Goal: Information Seeking & Learning: Understand process/instructions

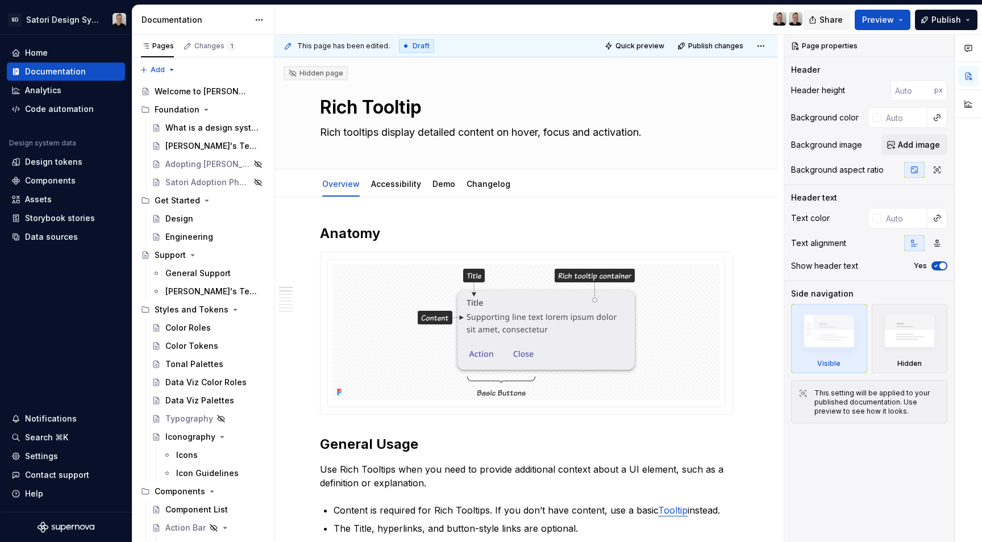
scroll to position [2889, 0]
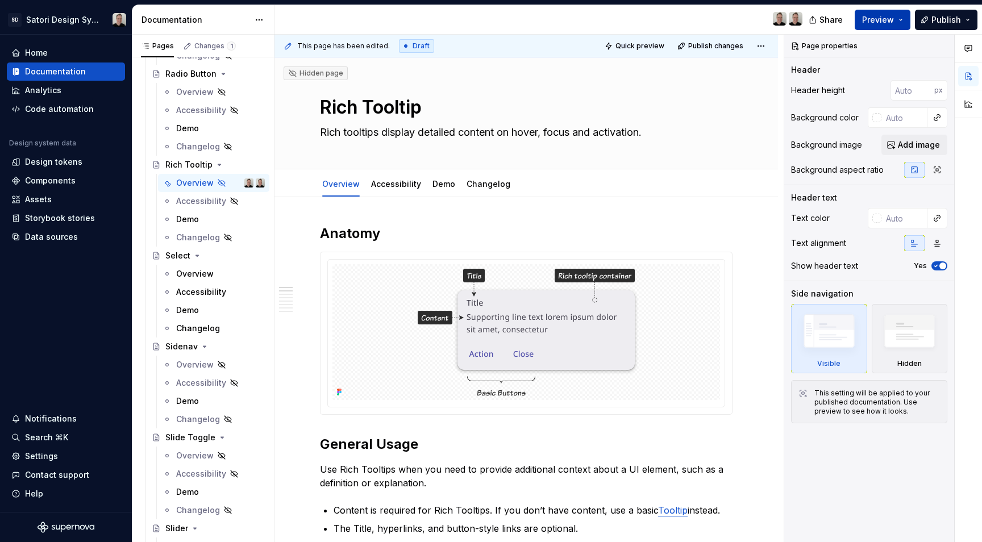
click at [881, 24] on span "Preview" at bounding box center [878, 19] width 32 height 11
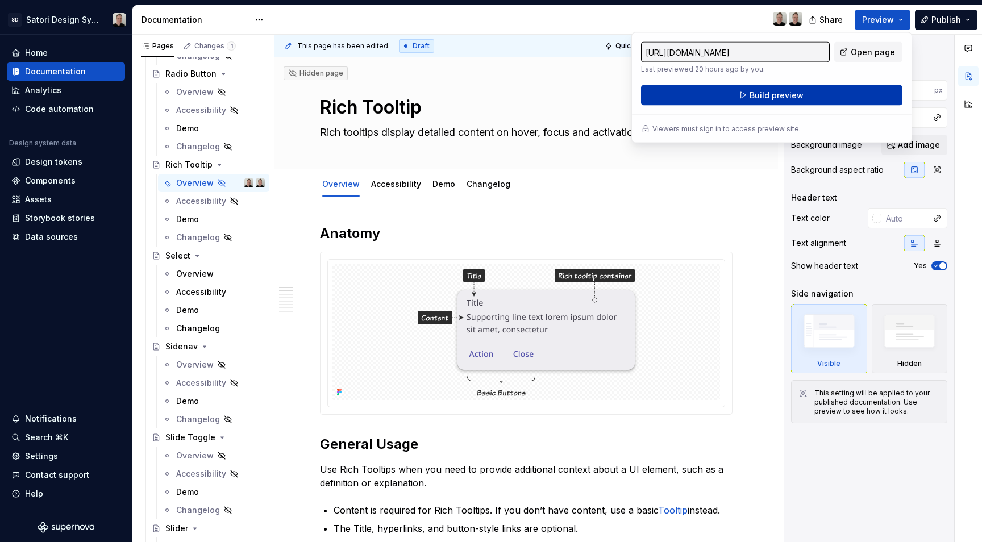
click at [789, 99] on span "Build preview" at bounding box center [776, 95] width 54 height 11
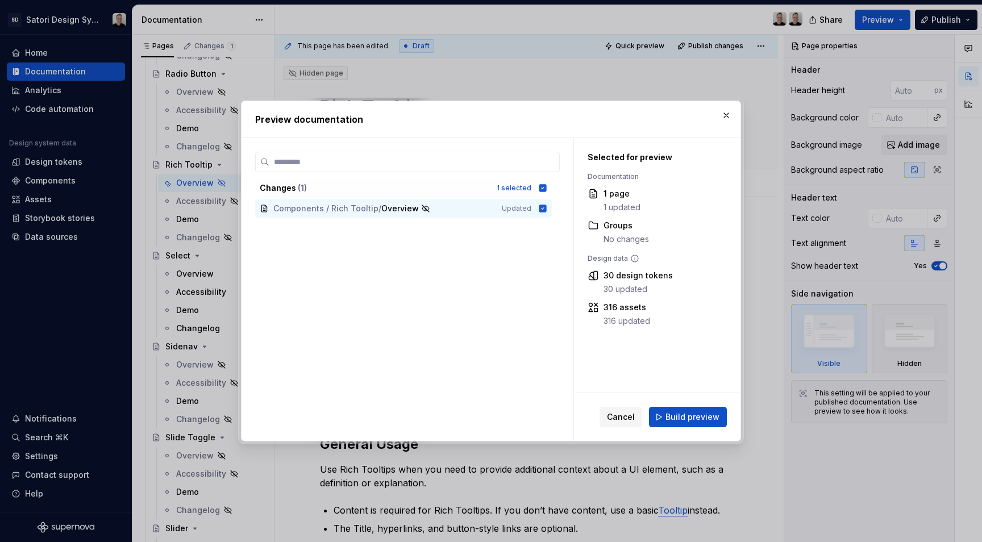
click at [674, 414] on span "Build preview" at bounding box center [692, 416] width 54 height 11
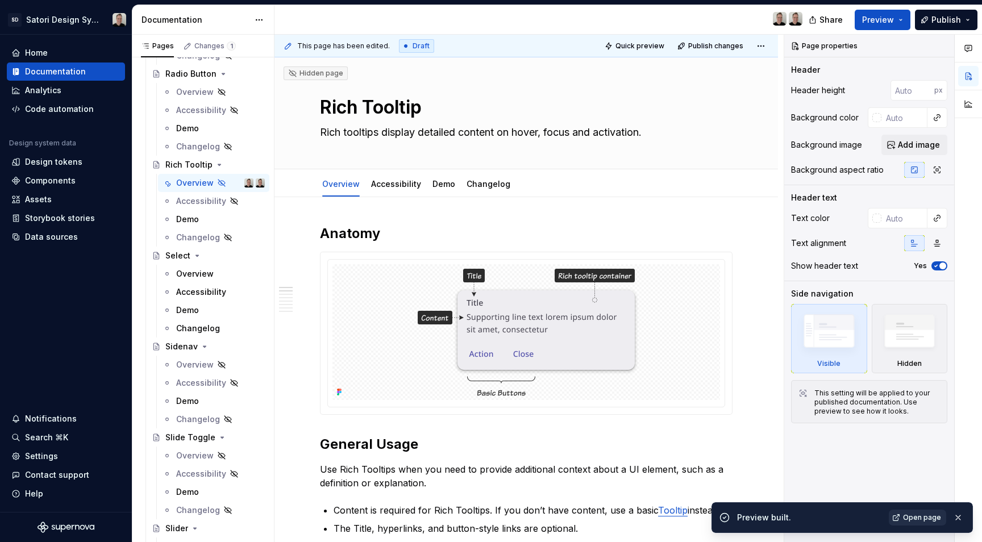
click at [913, 516] on span "Open page" at bounding box center [922, 517] width 38 height 9
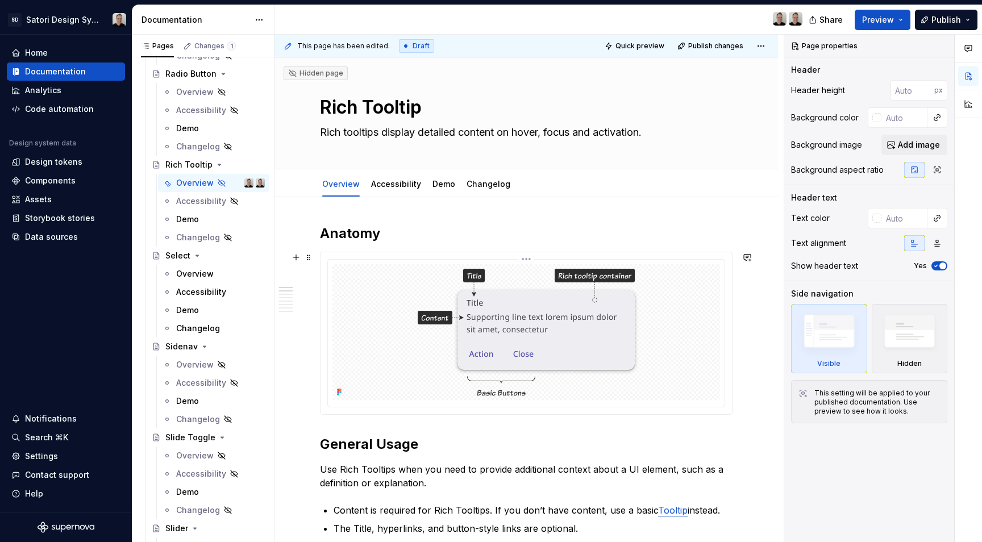
scroll to position [195, 0]
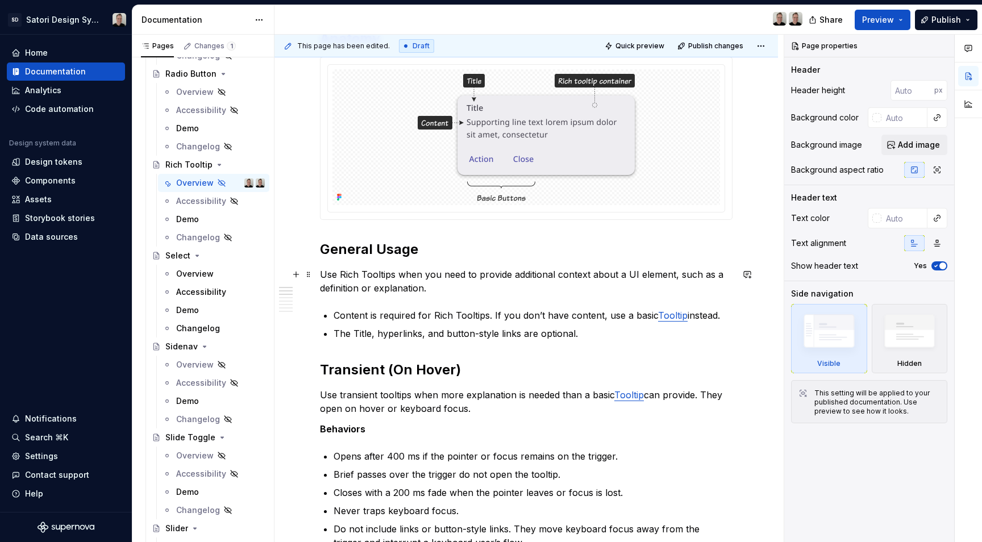
click at [389, 292] on p "Use Rich Tooltips when you need to provide additional context about a UI elemen…" at bounding box center [526, 281] width 412 height 27
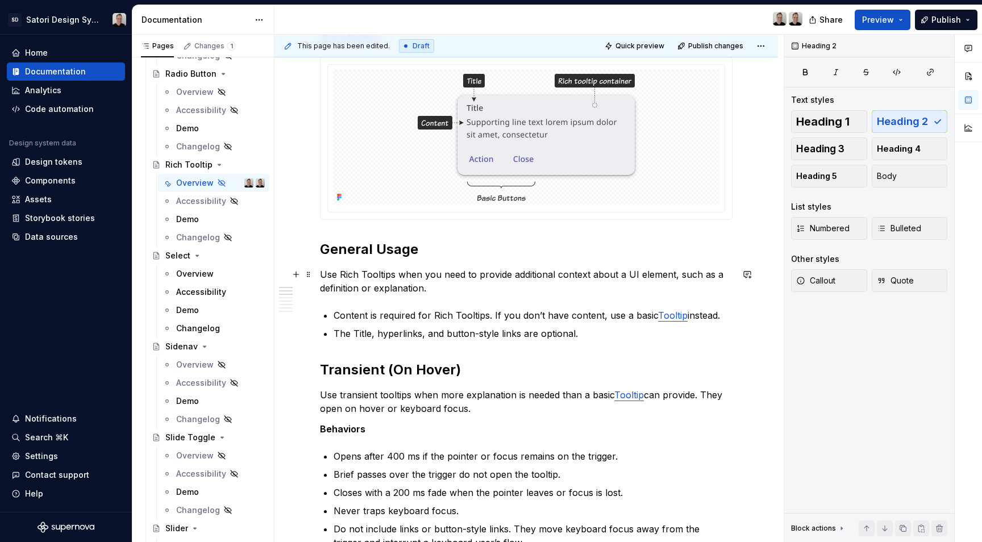
click at [338, 275] on p "Use Rich Tooltips when you need to provide additional context about a UI elemen…" at bounding box center [526, 281] width 412 height 27
click at [358, 286] on p "Use Rich Tooltips when you need to provide additional context about a UI elemen…" at bounding box center [526, 281] width 412 height 27
click at [886, 177] on span "Body" at bounding box center [886, 175] width 20 height 11
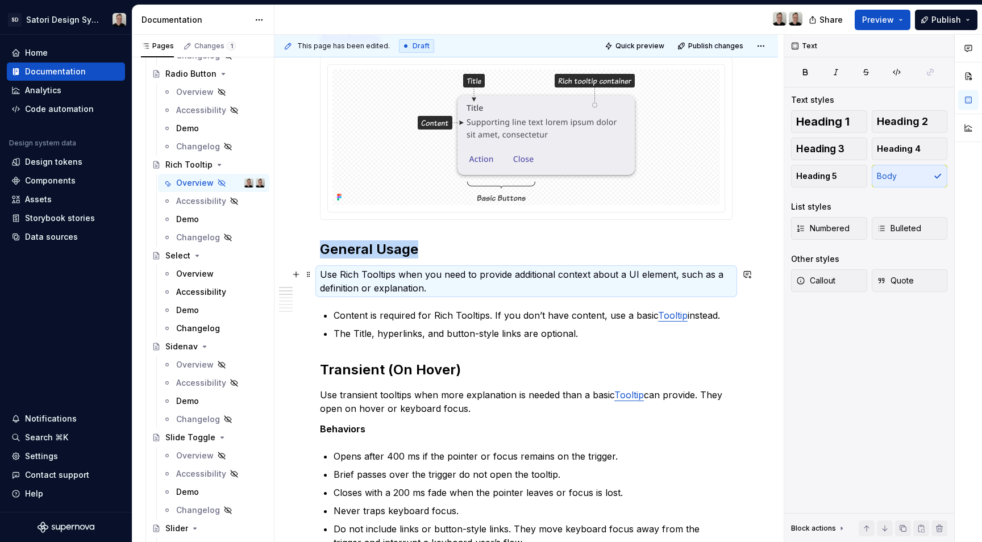
click at [553, 281] on p "Use Rich Tooltips when you need to provide additional context about a UI elemen…" at bounding box center [526, 281] width 412 height 27
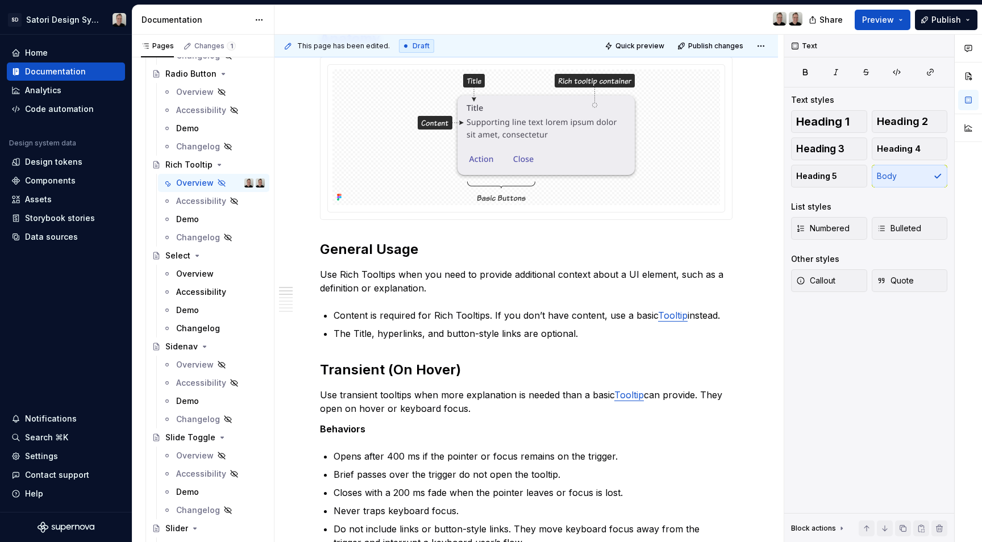
type textarea "*"
